Goal: Task Accomplishment & Management: Use online tool/utility

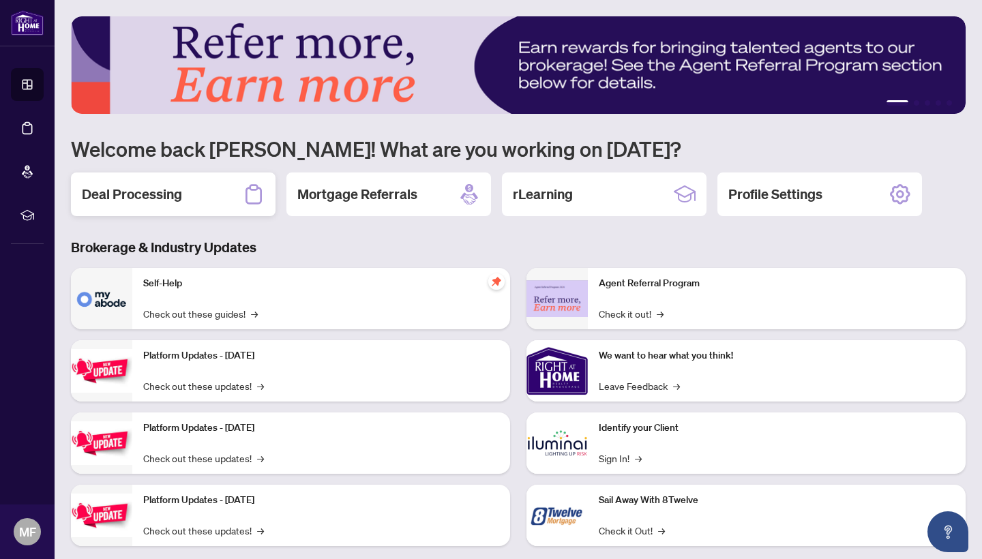
click at [153, 199] on h2 "Deal Processing" at bounding box center [132, 194] width 100 height 19
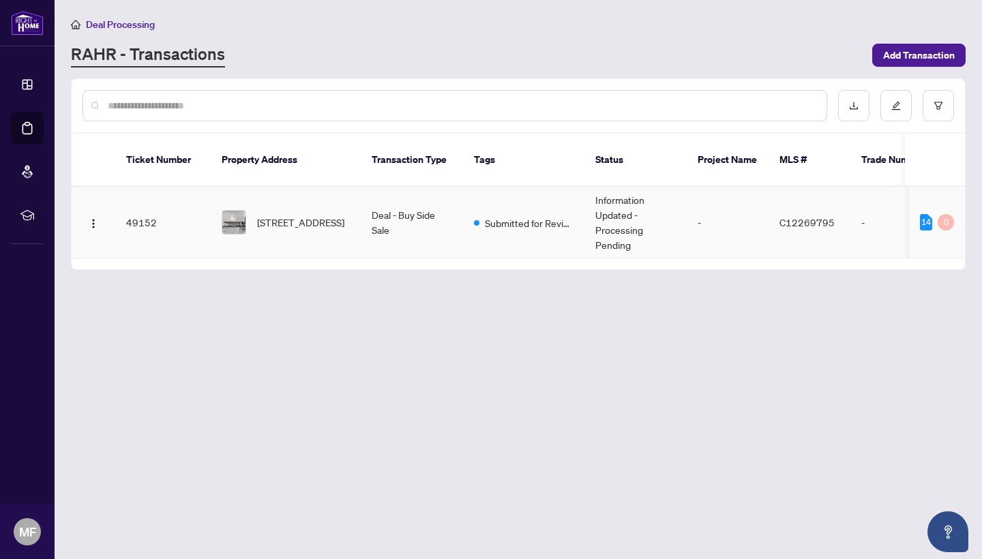
click at [143, 207] on td "49152" at bounding box center [162, 223] width 95 height 72
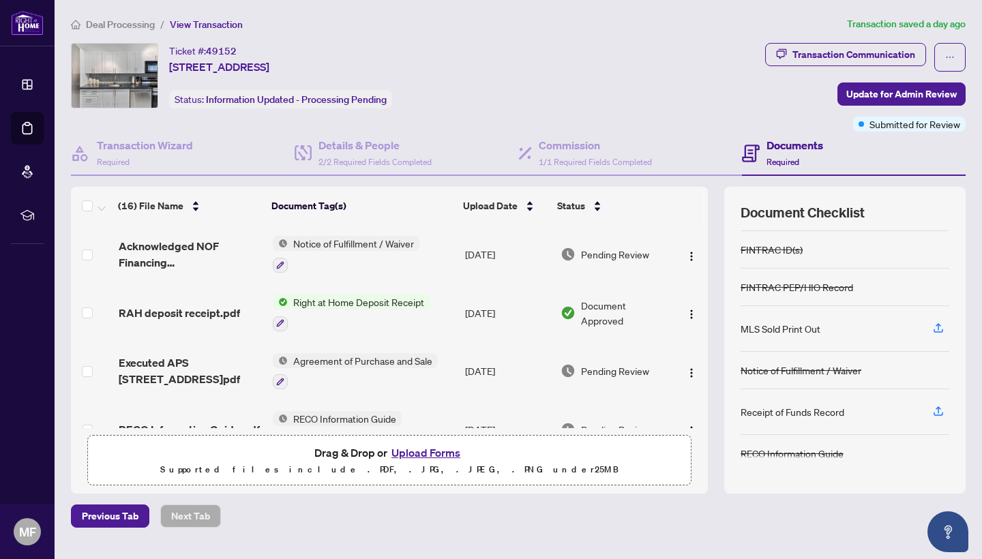
scroll to position [108, 0]
click at [427, 454] on button "Upload Forms" at bounding box center [425, 453] width 77 height 18
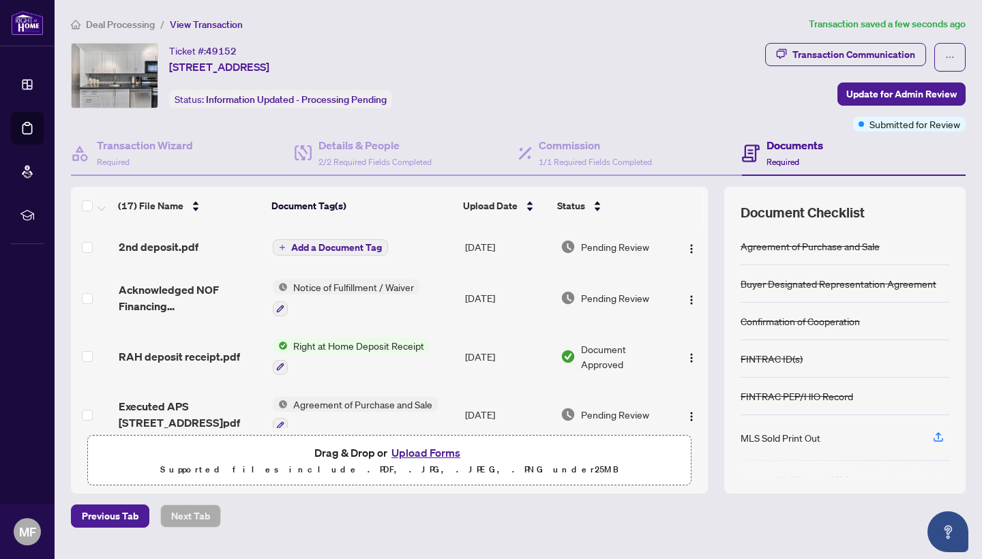
click at [341, 249] on span "Add a Document Tag" at bounding box center [336, 248] width 91 height 10
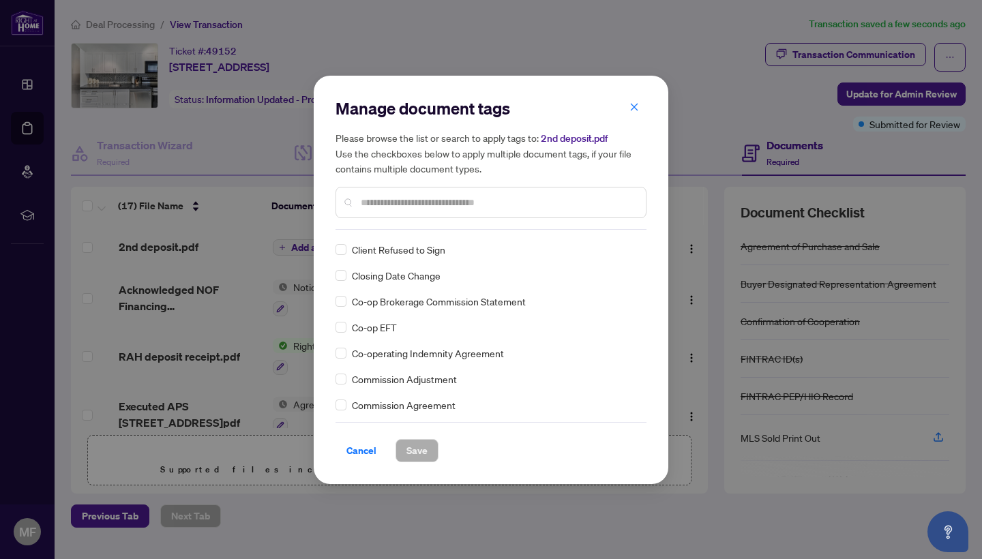
scroll to position [593, 0]
click at [368, 450] on span "Cancel" at bounding box center [362, 451] width 30 height 22
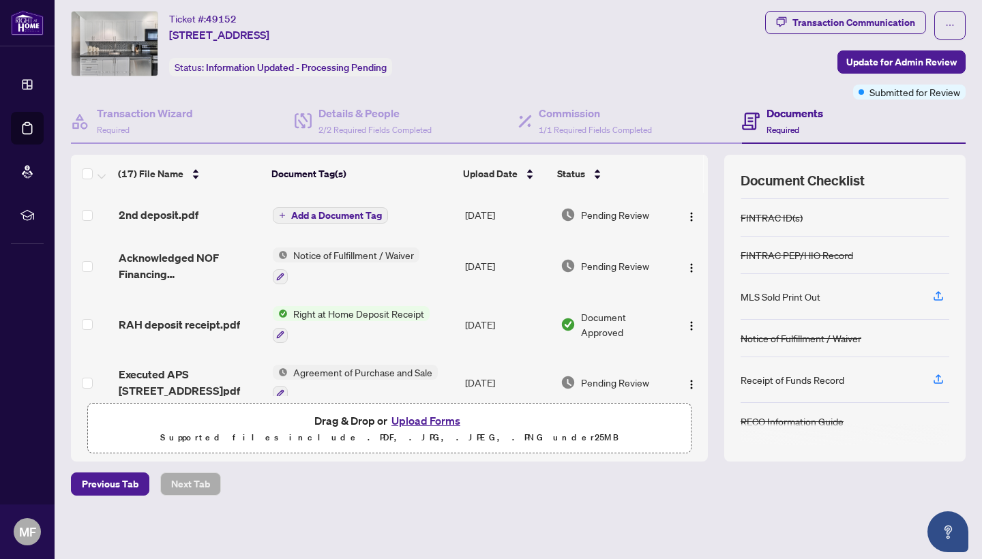
scroll to position [0, 0]
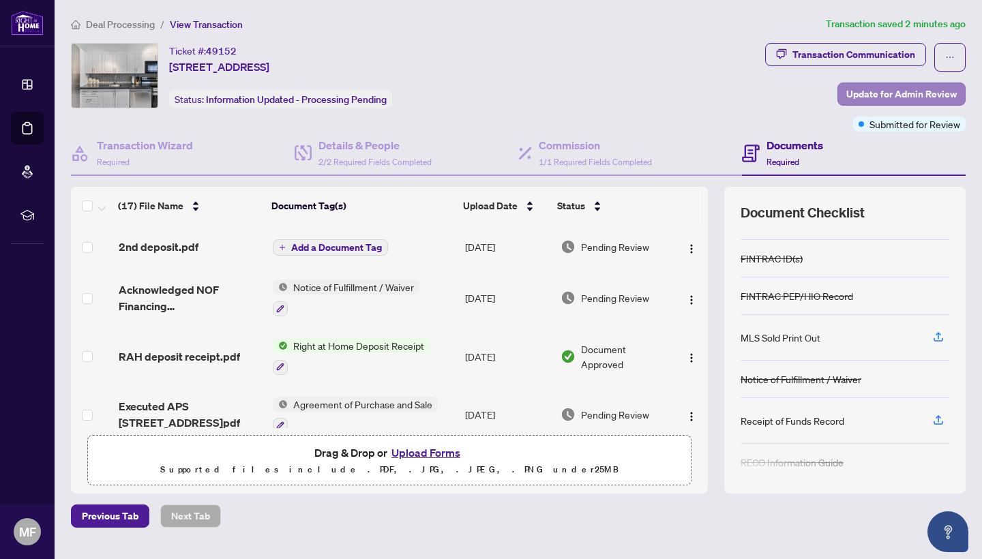
click at [899, 95] on span "Update for Admin Review" at bounding box center [901, 94] width 111 height 22
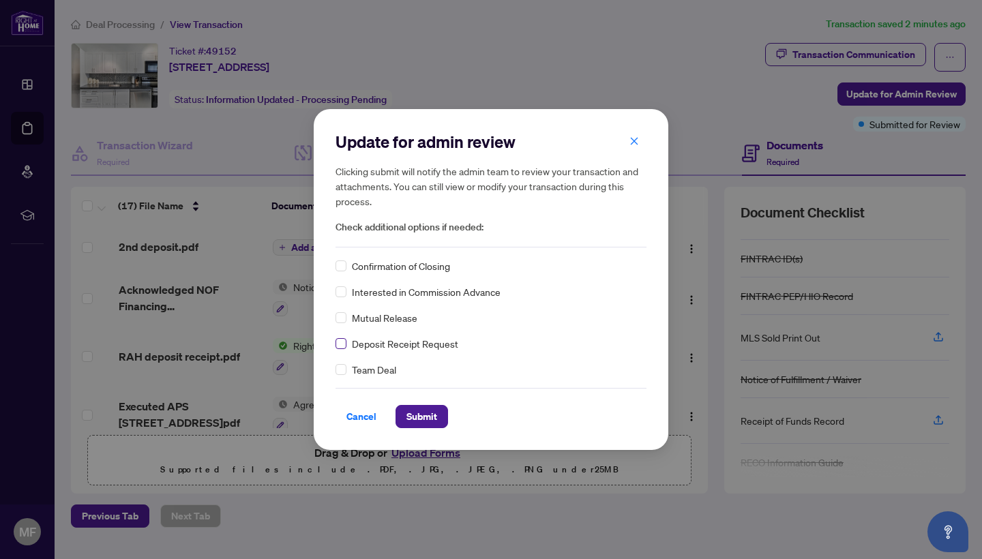
click at [343, 347] on span at bounding box center [341, 343] width 11 height 11
click at [424, 419] on span "Submit" at bounding box center [422, 417] width 31 height 22
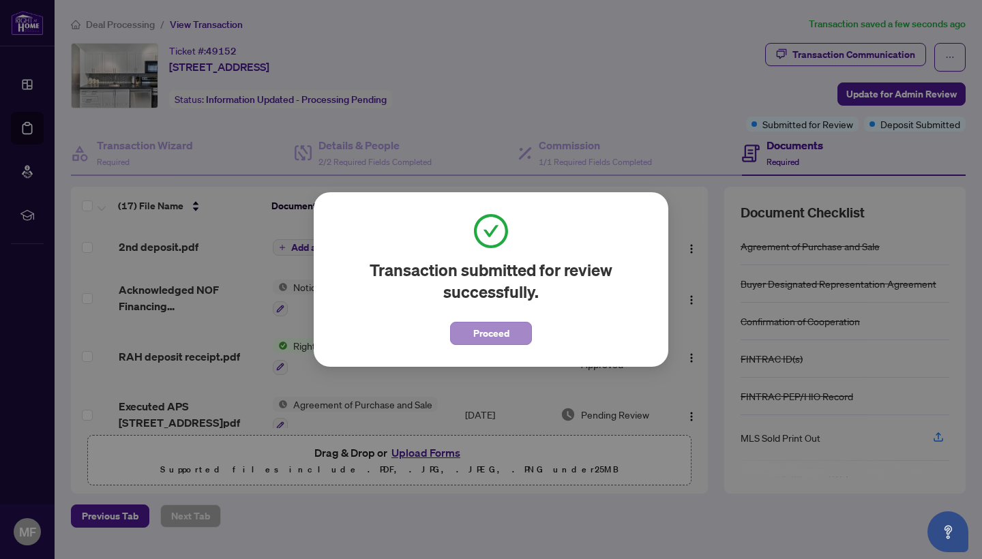
click at [488, 335] on span "Proceed" at bounding box center [491, 334] width 36 height 22
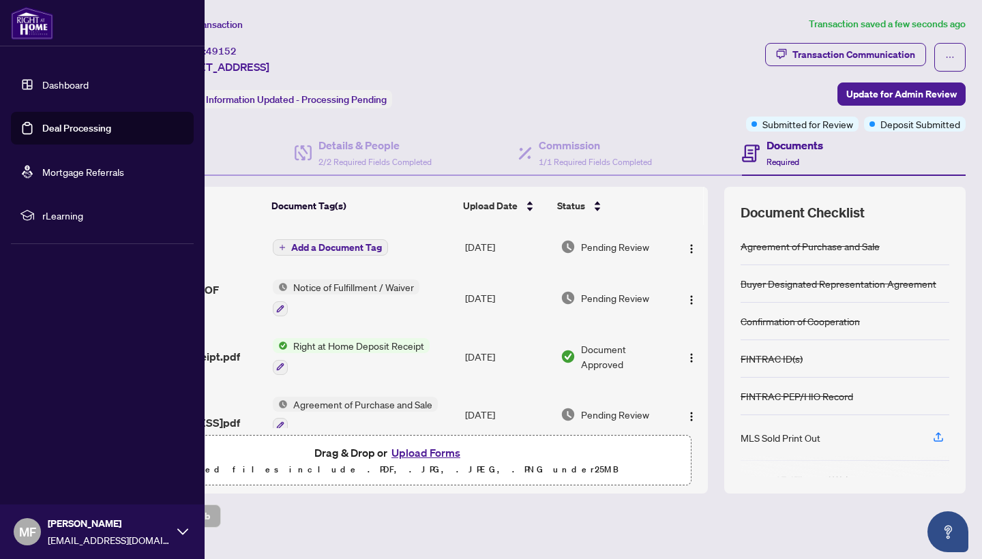
click at [27, 535] on span "MF" at bounding box center [27, 531] width 17 height 19
click at [58, 456] on span "Logout" at bounding box center [55, 451] width 31 height 22
